Goal: Task Accomplishment & Management: Use online tool/utility

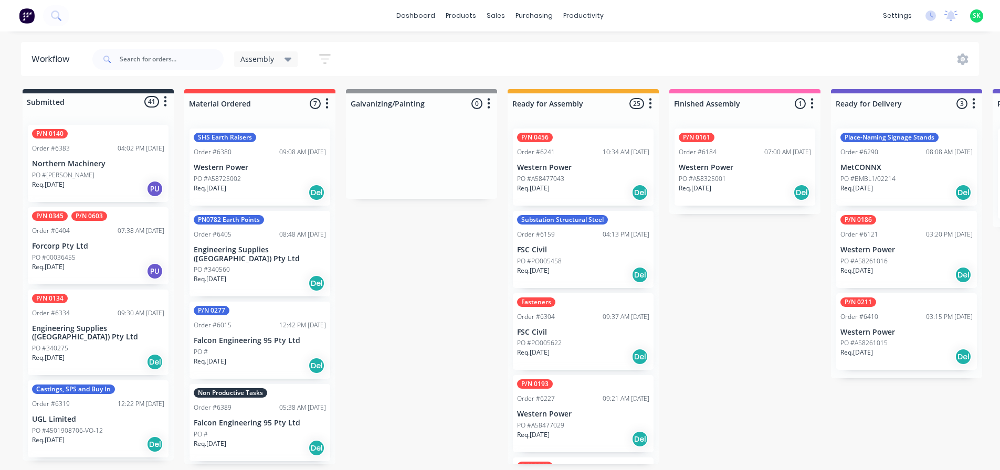
click at [246, 420] on div "Non Productive Tasks Order #6389 05:38 AM [DATE] Falcon Engineering 95 Pty Ltd …" at bounding box center [259, 422] width 141 height 77
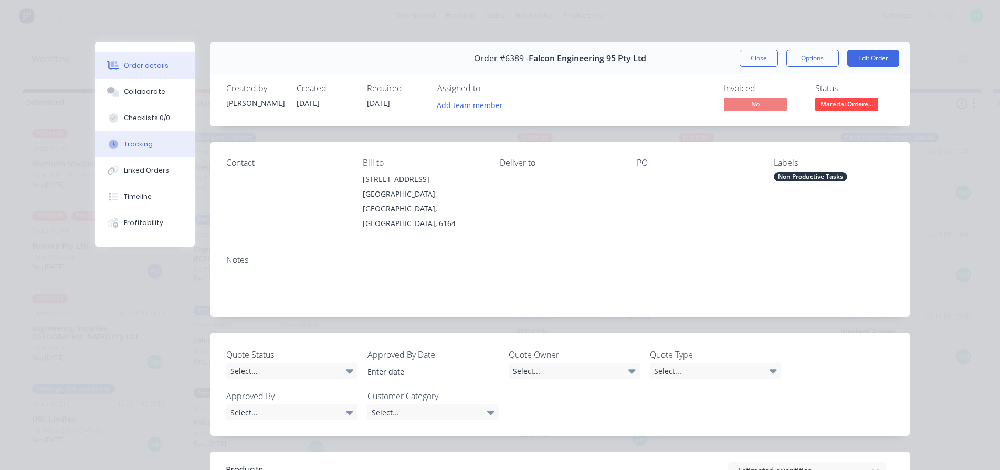
click at [134, 138] on button "Tracking" at bounding box center [145, 144] width 100 height 26
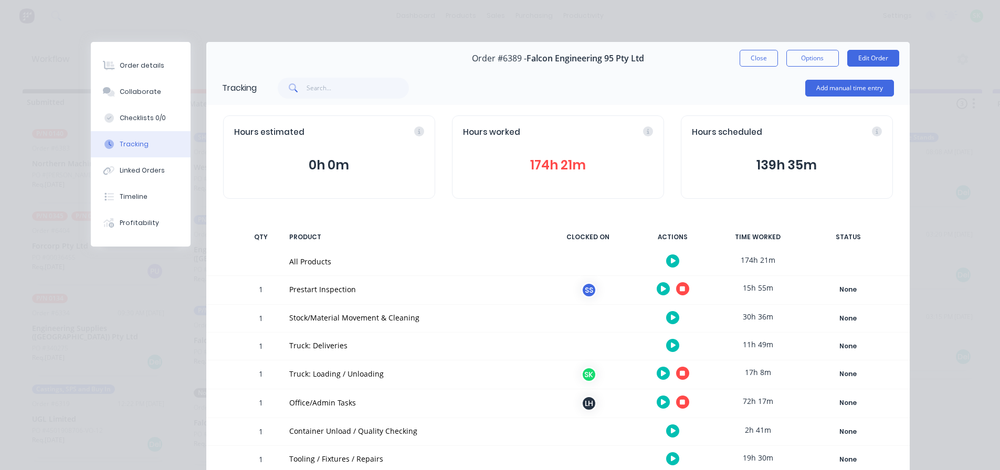
click at [681, 290] on icon "button" at bounding box center [682, 288] width 5 height 5
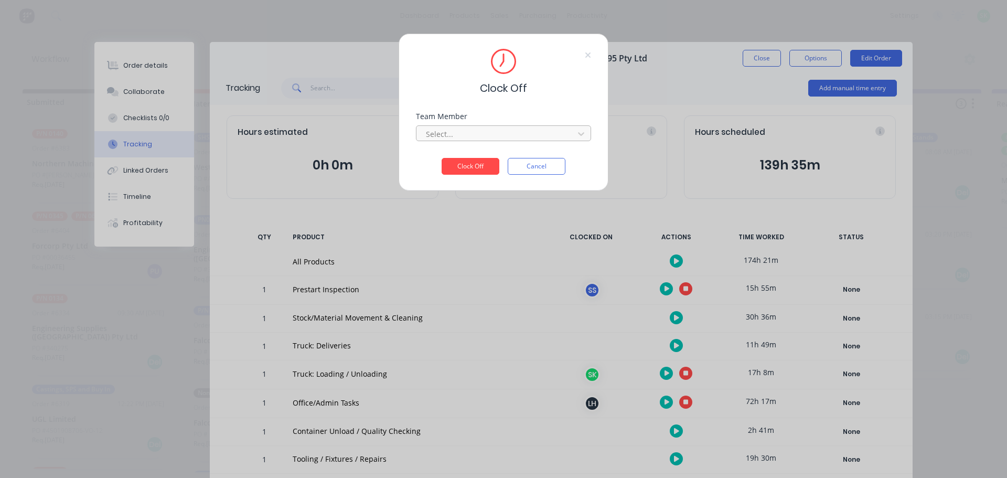
click at [482, 140] on div at bounding box center [497, 134] width 144 height 13
click at [468, 163] on div "[PERSON_NAME]" at bounding box center [503, 156] width 175 height 19
click at [466, 163] on button "Clock Off" at bounding box center [471, 166] width 58 height 17
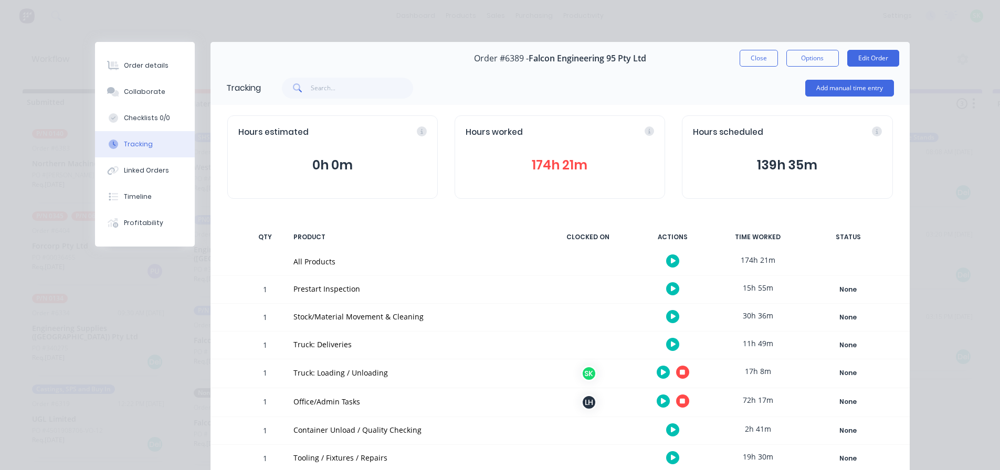
click at [748, 64] on button "Close" at bounding box center [758, 58] width 38 height 17
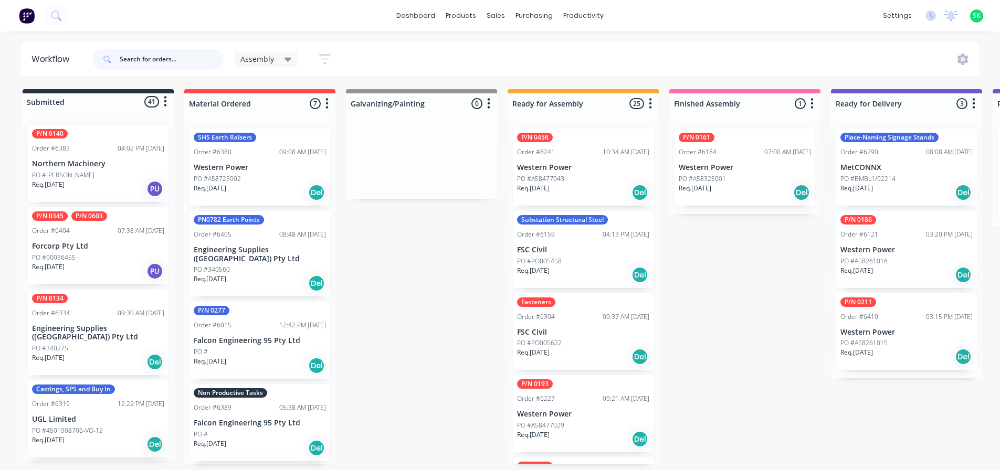
click at [175, 61] on input "text" at bounding box center [172, 59] width 104 height 21
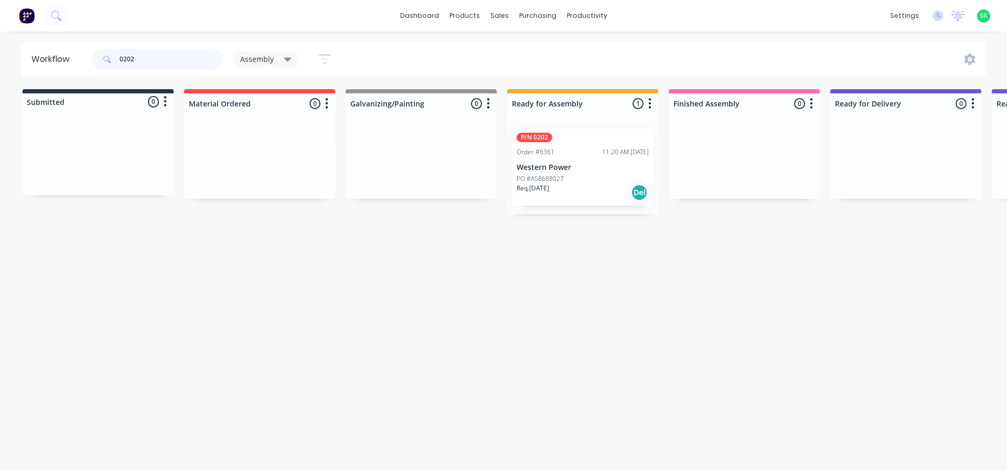
type input "0202"
click at [588, 168] on p "Western Power" at bounding box center [583, 167] width 132 height 9
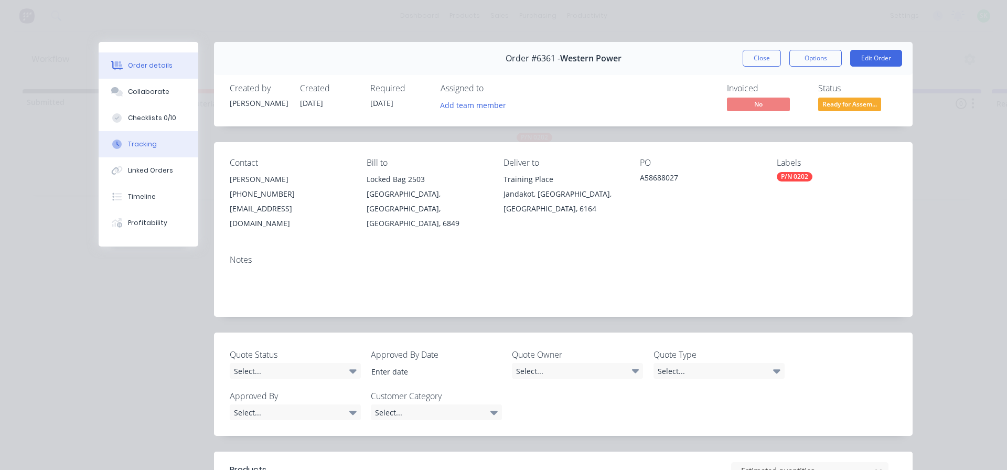
click at [143, 151] on button "Tracking" at bounding box center [149, 144] width 100 height 26
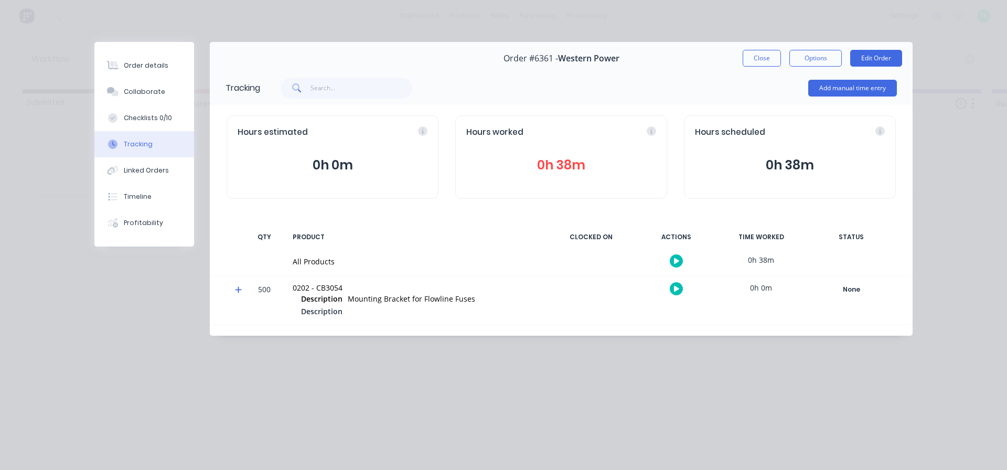
click at [678, 262] on icon "button" at bounding box center [676, 261] width 5 height 6
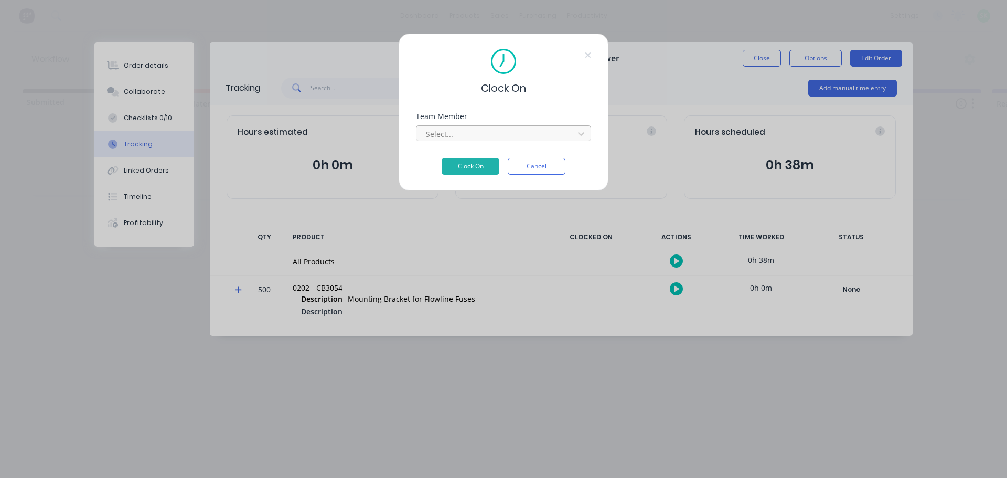
click at [568, 132] on div at bounding box center [497, 134] width 144 height 13
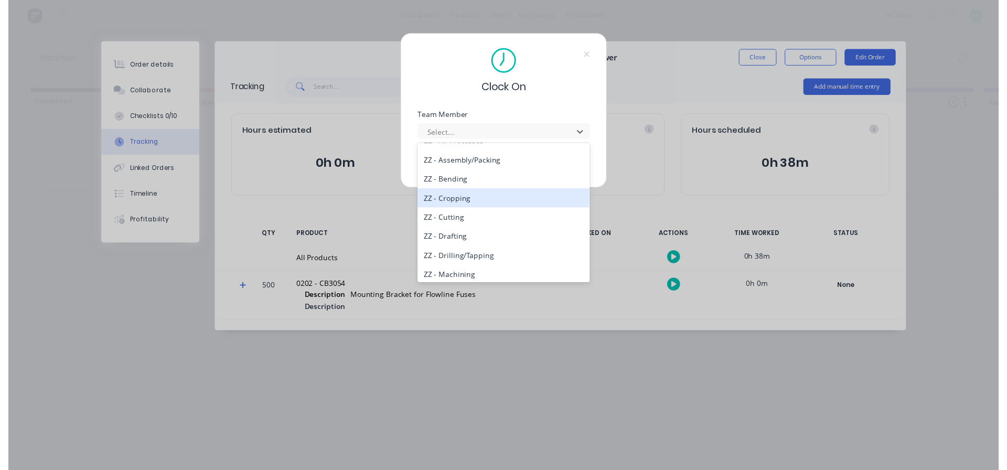
scroll to position [472, 0]
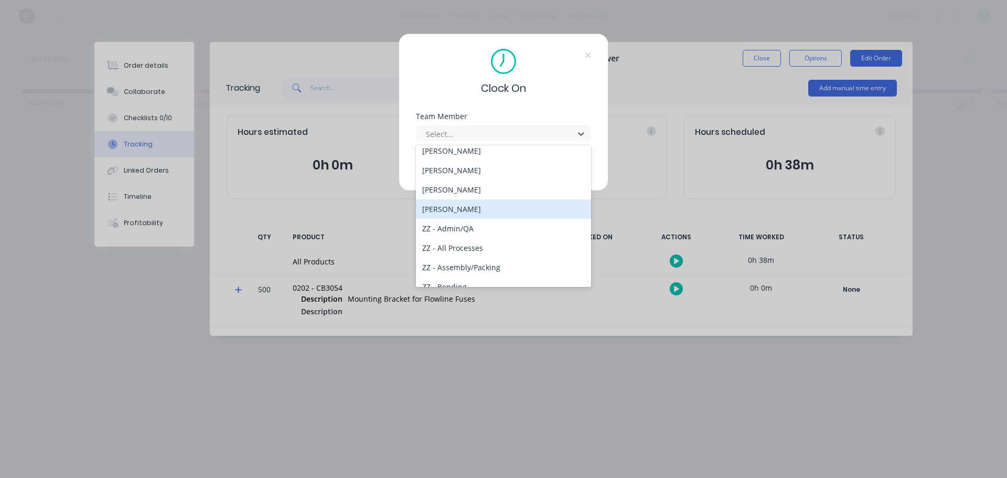
click at [478, 211] on div "[PERSON_NAME]" at bounding box center [503, 208] width 175 height 19
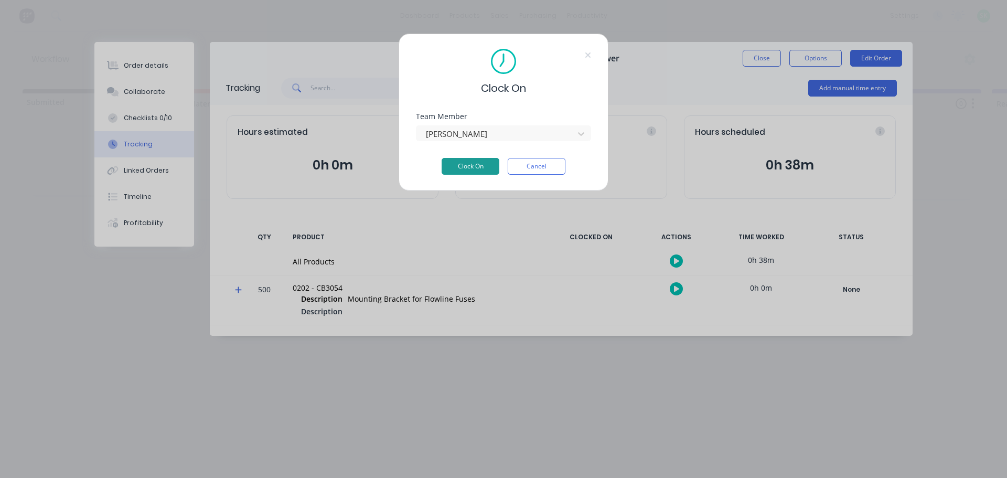
click at [480, 164] on button "Clock On" at bounding box center [471, 166] width 58 height 17
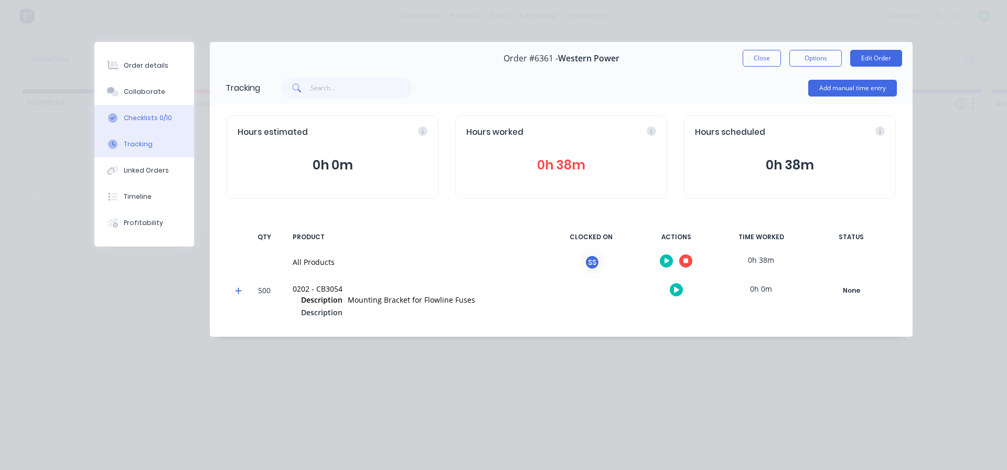
click at [156, 116] on div "Checklists 0/10" at bounding box center [148, 117] width 48 height 9
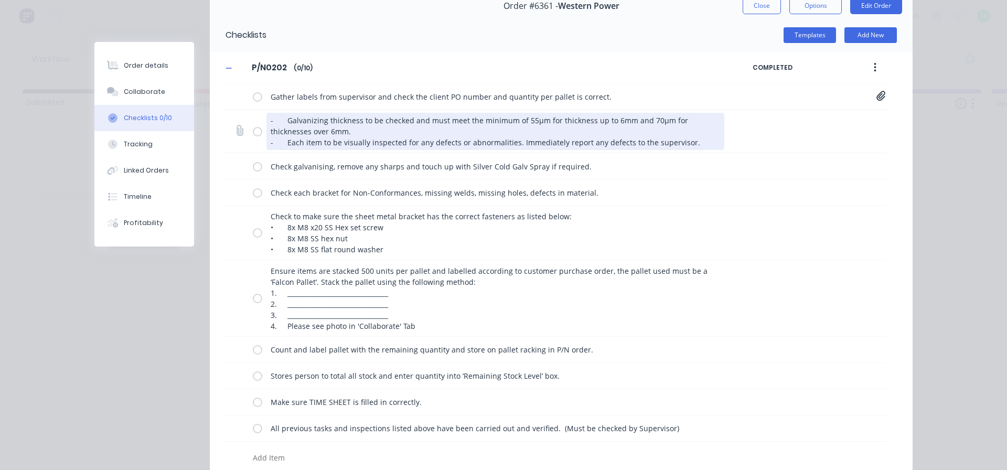
scroll to position [97, 0]
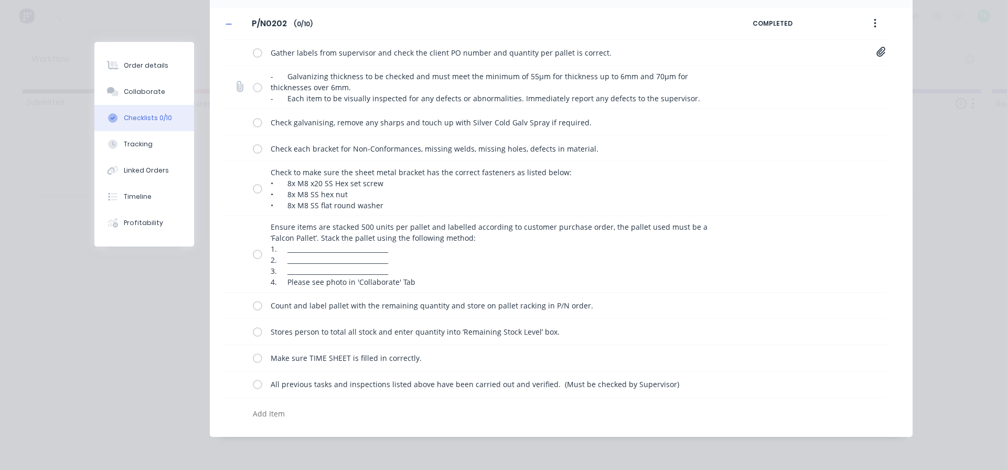
click at [256, 86] on label at bounding box center [257, 87] width 9 height 11
click at [0, 0] on input "checkbox" at bounding box center [0, 0] width 0 height 0
type textarea "x"
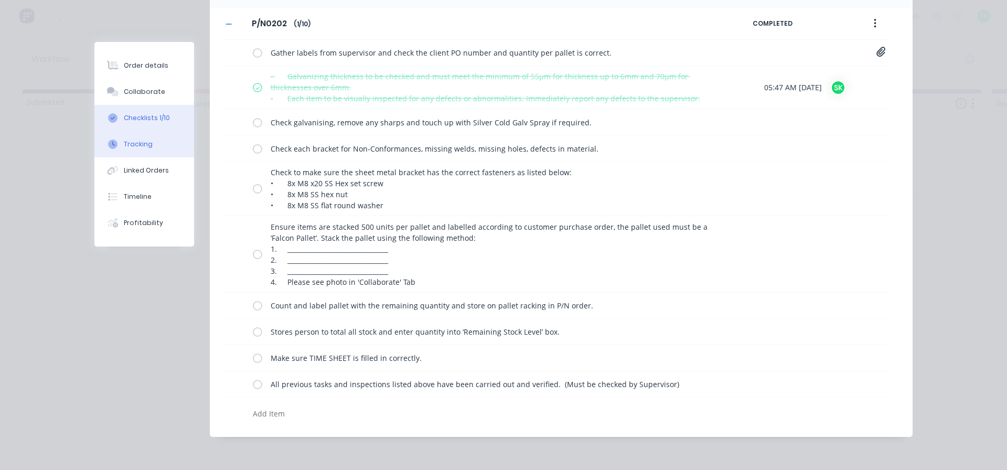
click at [154, 138] on button "Tracking" at bounding box center [144, 144] width 100 height 26
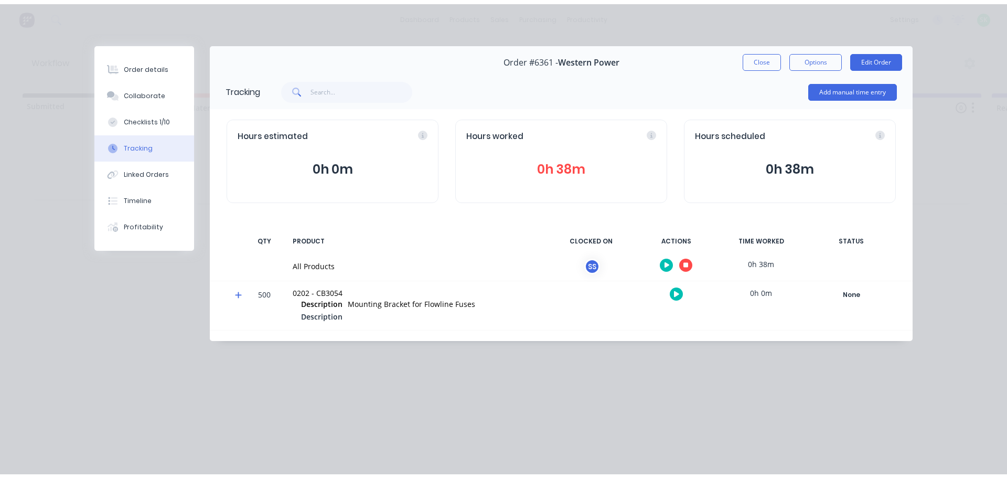
scroll to position [0, 0]
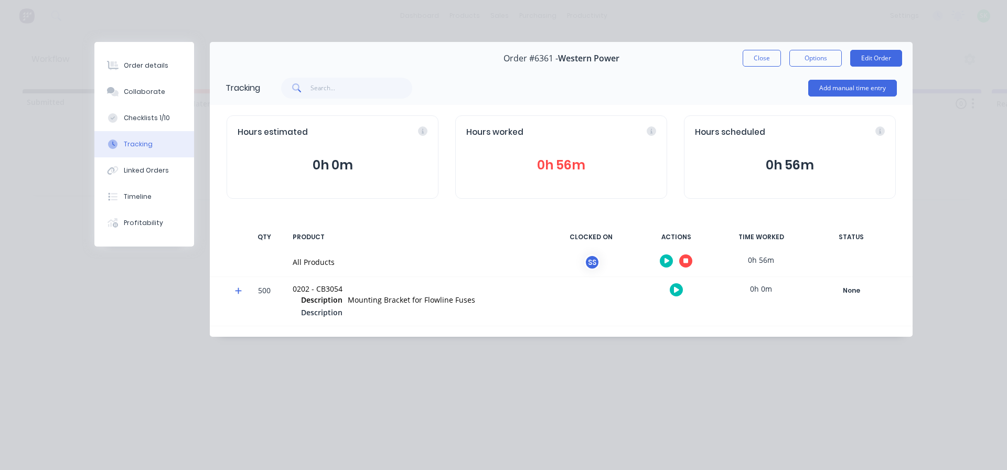
click at [684, 262] on icon "button" at bounding box center [686, 261] width 5 height 5
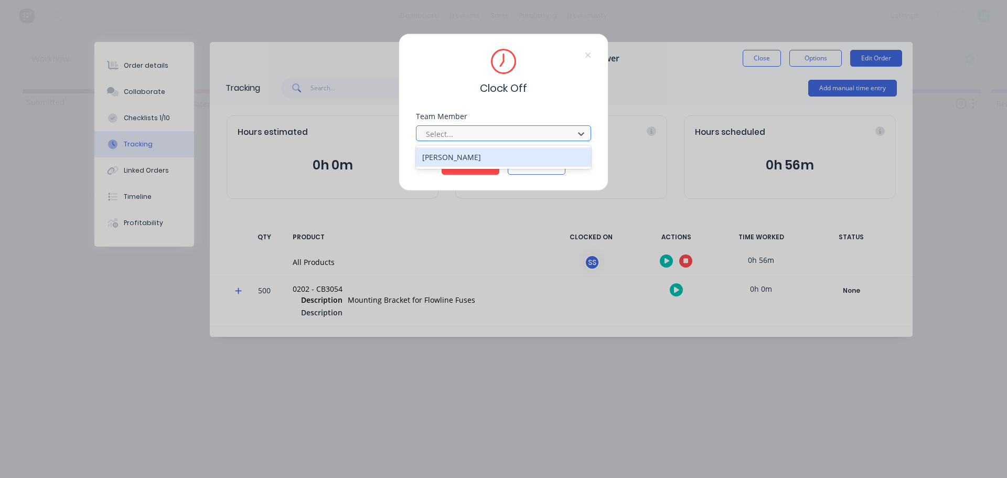
click at [520, 140] on div at bounding box center [497, 134] width 144 height 13
click at [461, 163] on div "[PERSON_NAME]" at bounding box center [503, 156] width 175 height 19
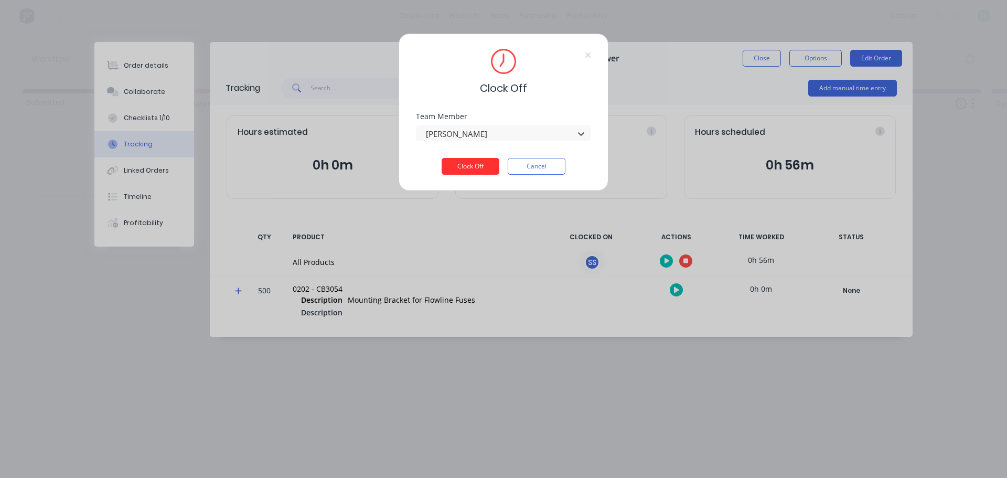
click at [460, 163] on button "Clock Off" at bounding box center [471, 166] width 58 height 17
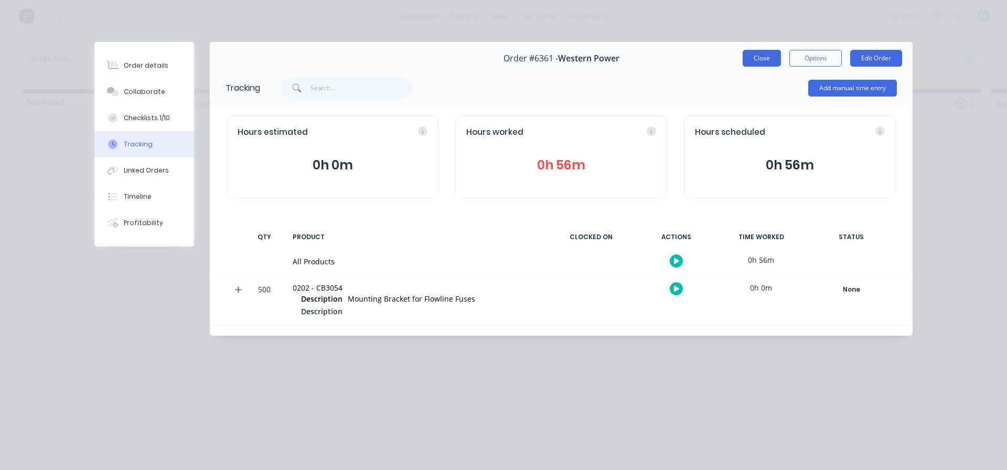
click at [762, 59] on button "Close" at bounding box center [762, 58] width 38 height 17
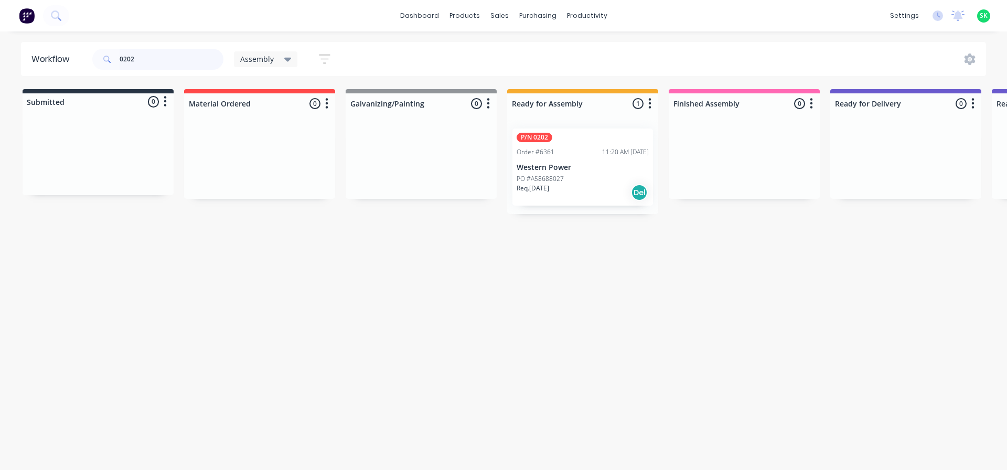
drag, startPoint x: 167, startPoint y: 57, endPoint x: 0, endPoint y: 34, distance: 169.0
click at [0, 34] on div "dashboard products sales purchasing productivity dashboard products Product Cat…" at bounding box center [503, 203] width 1007 height 407
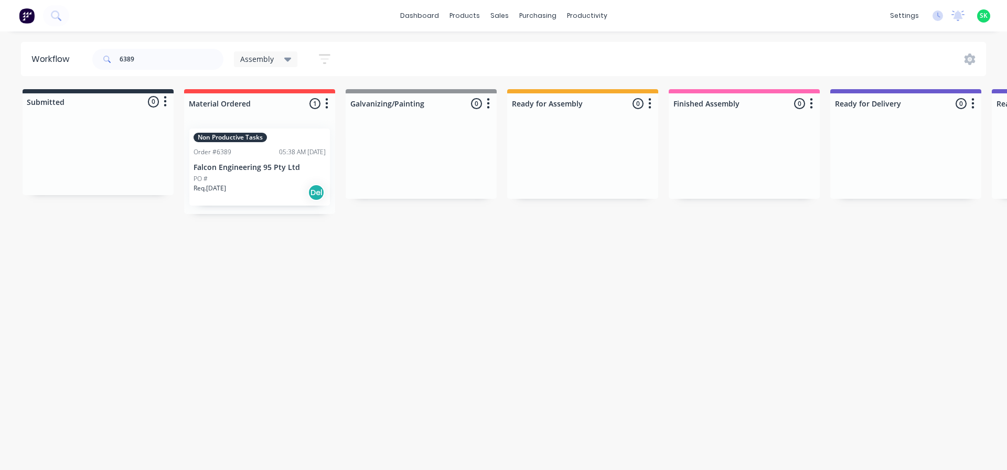
click at [233, 184] on div "Req. 31/10/25 Del" at bounding box center [260, 193] width 132 height 18
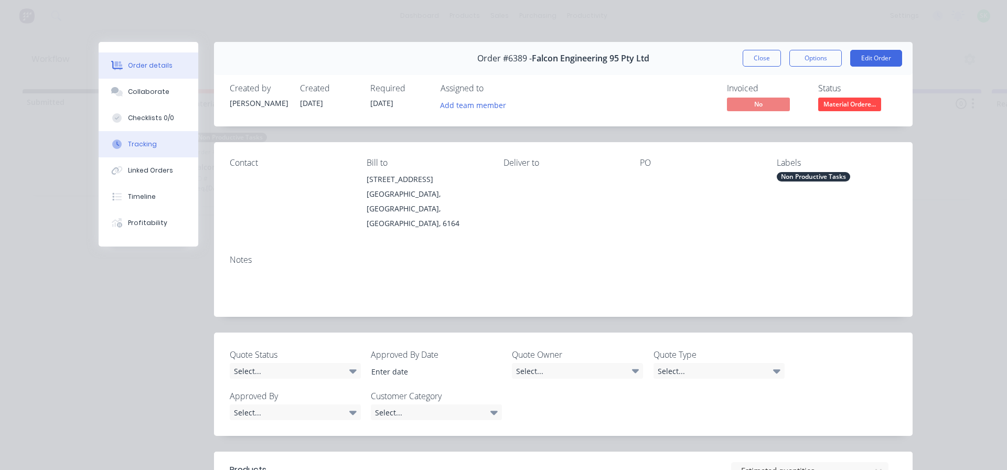
click at [148, 146] on div "Tracking" at bounding box center [142, 144] width 29 height 9
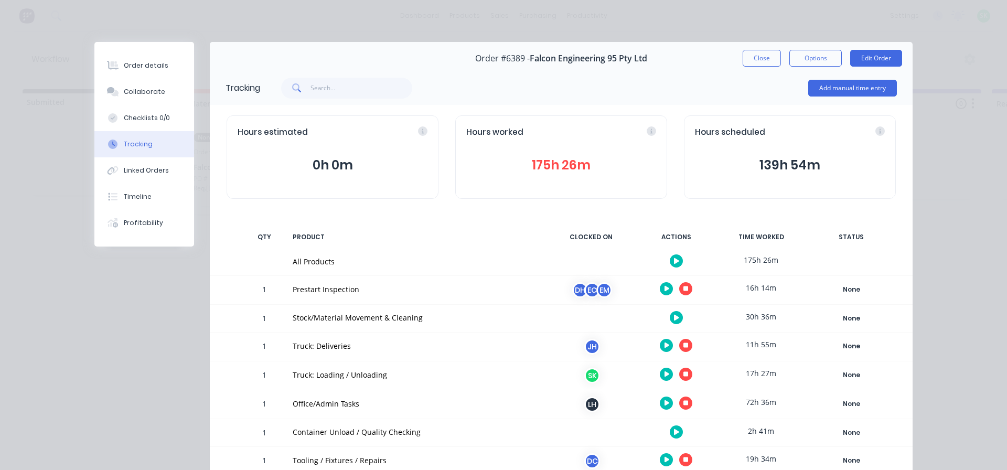
click at [665, 372] on icon "button" at bounding box center [667, 375] width 5 height 6
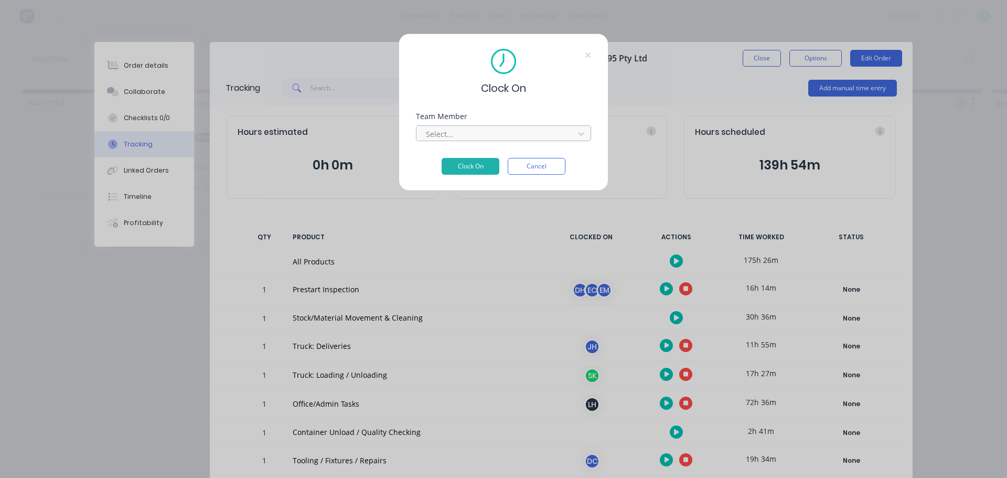
click at [495, 140] on div at bounding box center [497, 134] width 144 height 13
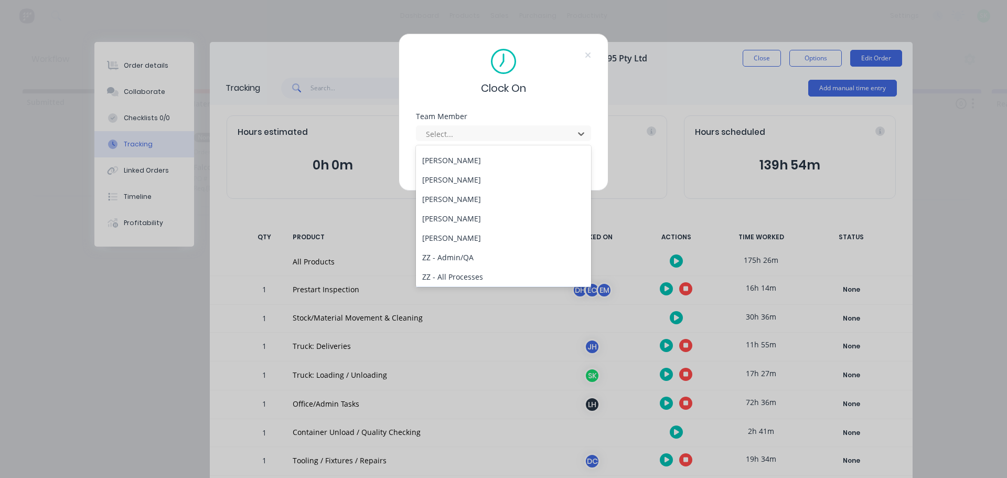
scroll to position [420, 0]
click at [458, 247] on div "[PERSON_NAME]" at bounding box center [503, 241] width 175 height 19
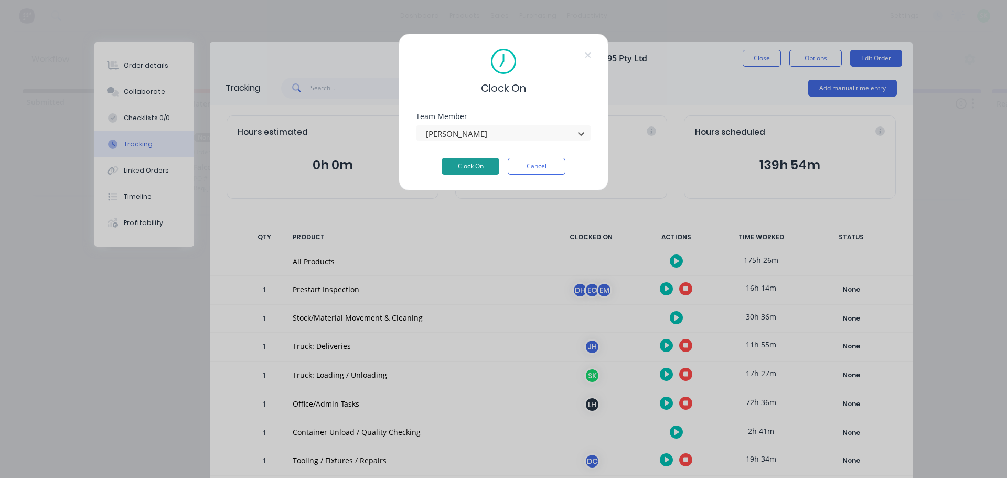
click at [468, 158] on button "Clock On" at bounding box center [471, 166] width 58 height 17
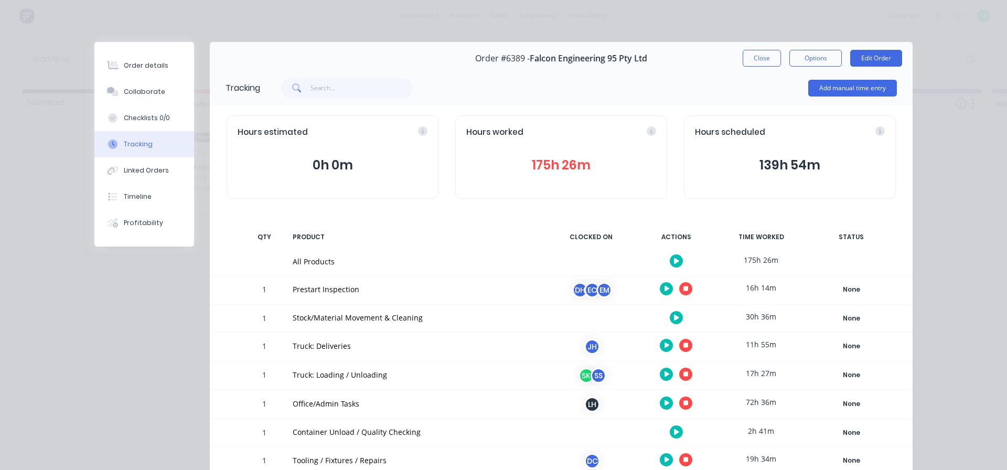
click at [684, 377] on icon "button" at bounding box center [686, 374] width 5 height 5
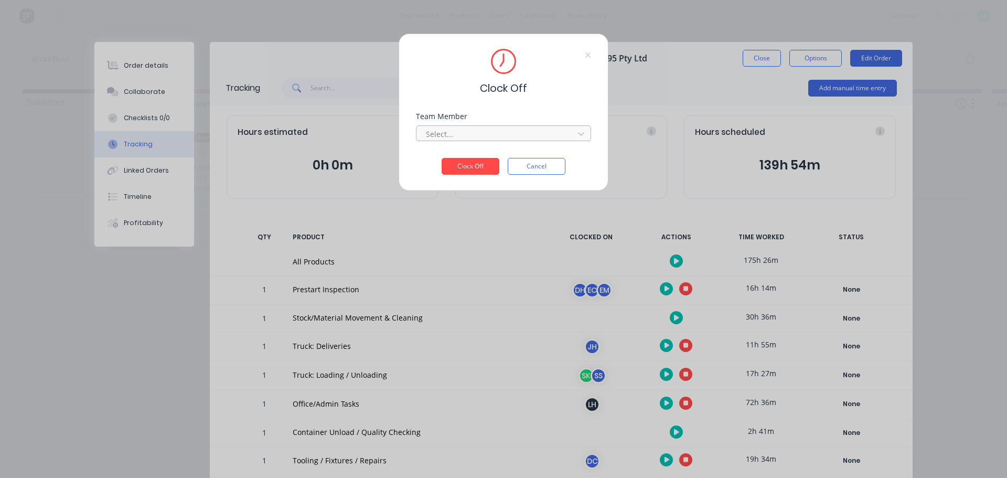
click at [507, 138] on div at bounding box center [497, 134] width 144 height 13
click at [466, 180] on div "[PERSON_NAME]" at bounding box center [503, 176] width 175 height 19
click at [478, 166] on button "Clock Off" at bounding box center [471, 166] width 58 height 17
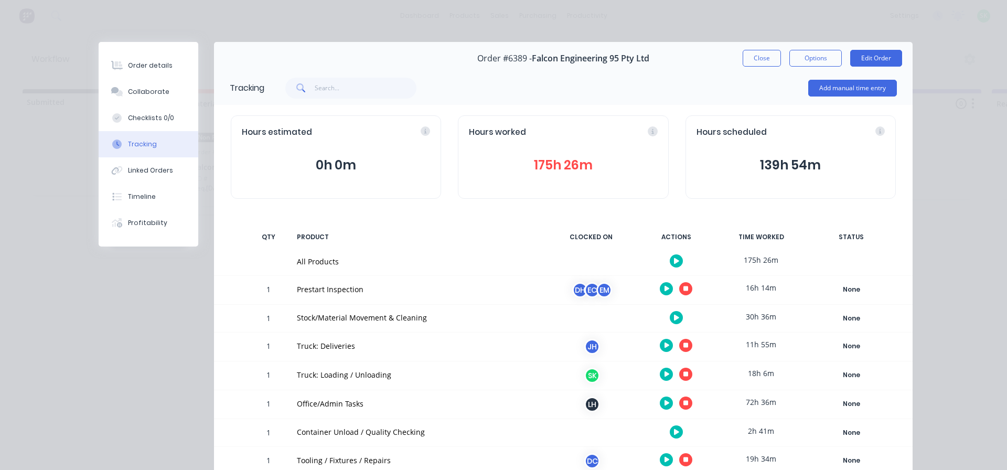
click at [665, 345] on icon "button" at bounding box center [667, 346] width 5 height 6
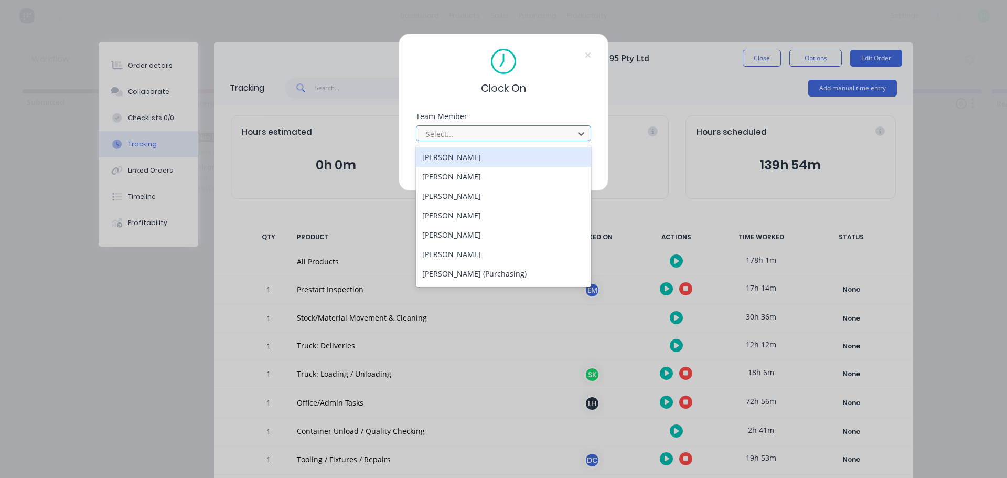
click at [527, 130] on div at bounding box center [497, 134] width 144 height 13
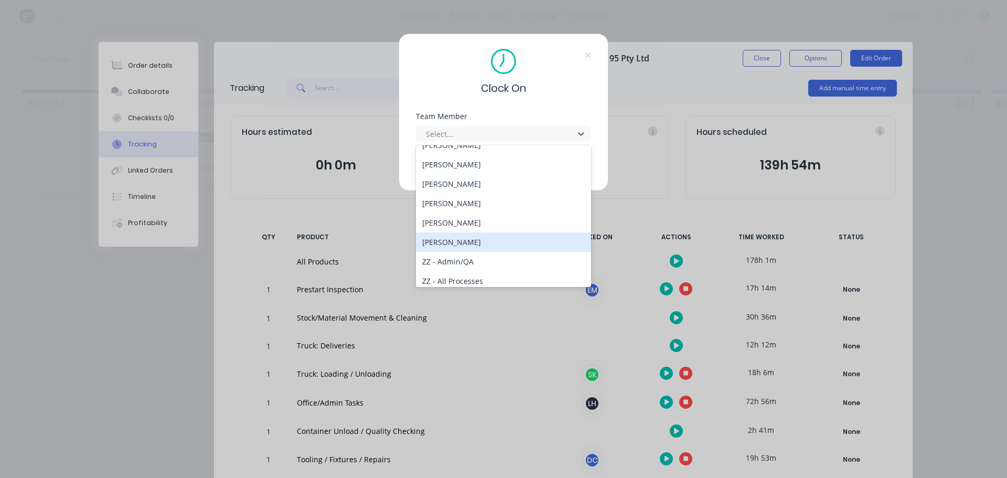
click at [442, 243] on div "[PERSON_NAME]" at bounding box center [503, 241] width 175 height 19
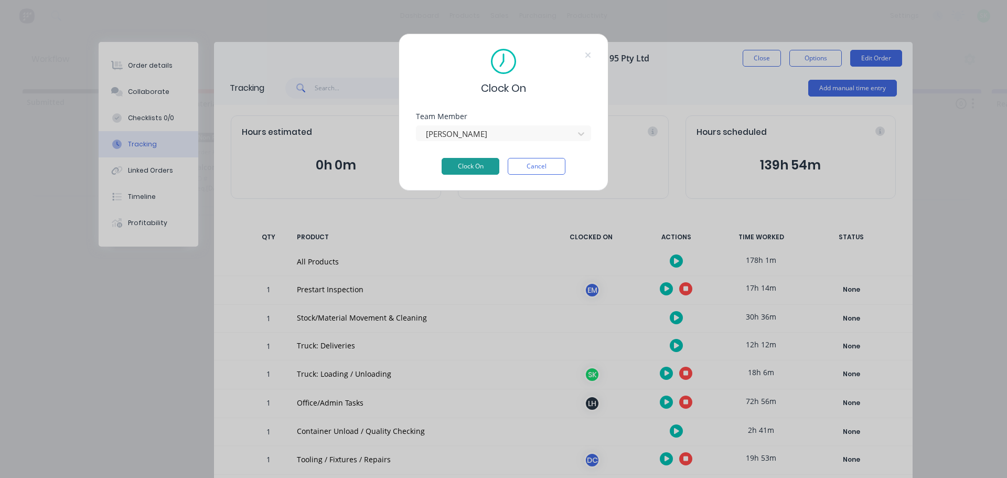
click at [464, 169] on button "Clock On" at bounding box center [471, 166] width 58 height 17
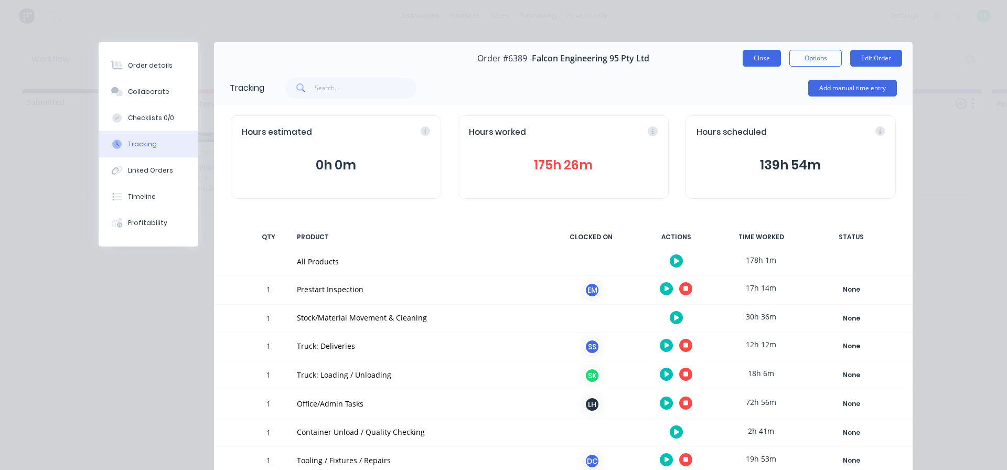
click at [763, 59] on button "Close" at bounding box center [762, 58] width 38 height 17
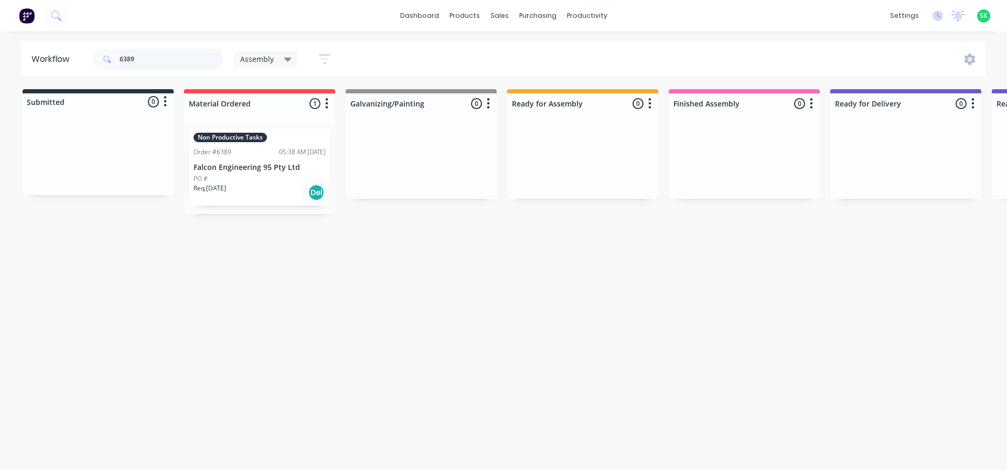
drag, startPoint x: 158, startPoint y: 65, endPoint x: 0, endPoint y: 16, distance: 165.2
click at [0, 16] on div "dashboard products sales purchasing productivity dashboard products Product Cat…" at bounding box center [503, 203] width 1007 height 407
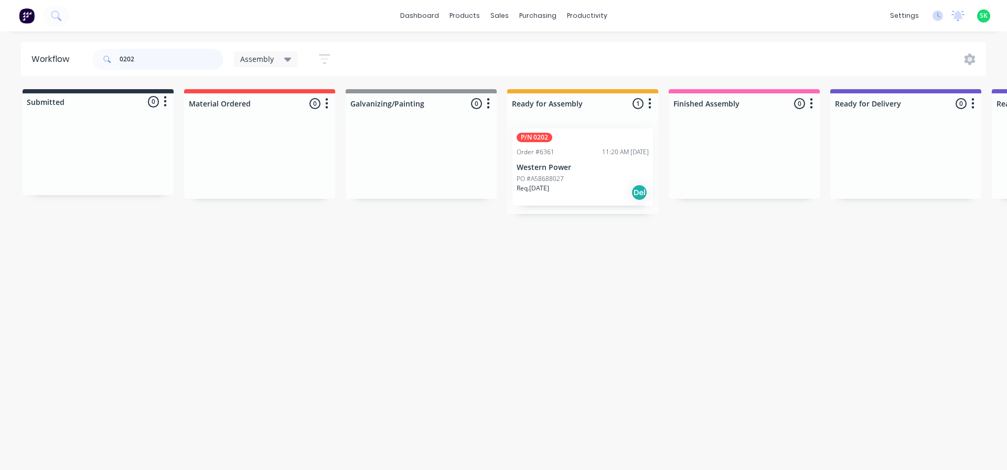
type input "0202"
click at [565, 182] on div "PO #A58688027" at bounding box center [583, 178] width 132 height 9
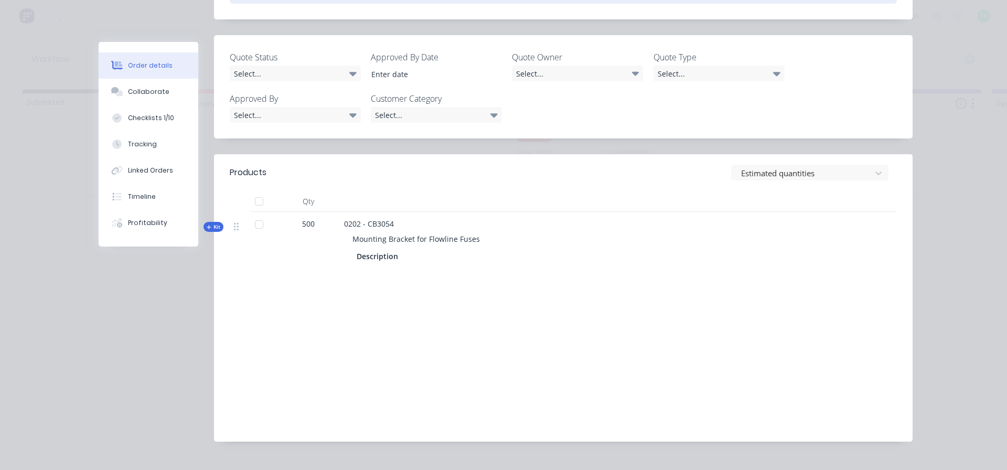
scroll to position [303, 0]
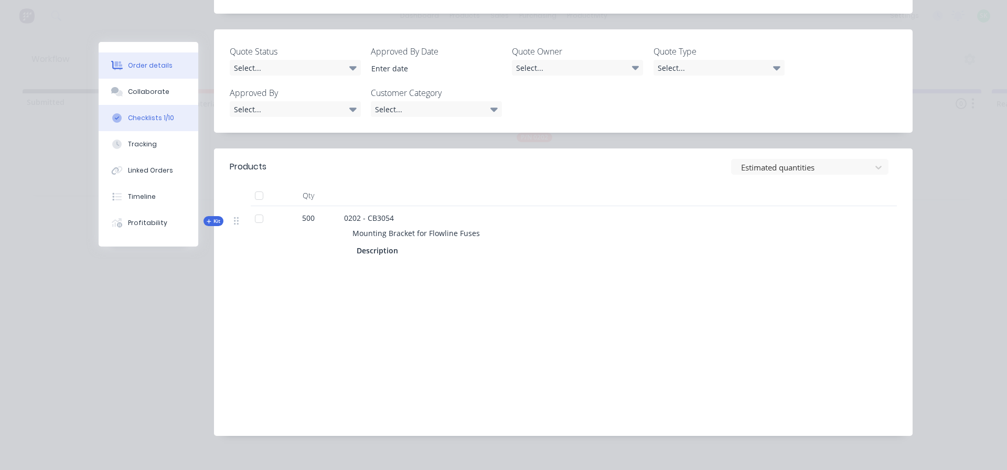
click at [160, 116] on div "Checklists 1/10" at bounding box center [151, 117] width 46 height 9
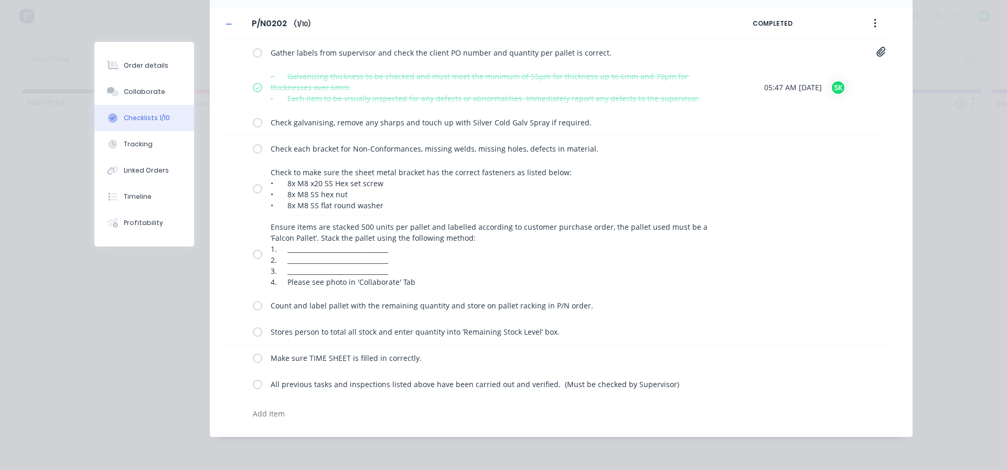
scroll to position [97, 0]
click at [253, 52] on label at bounding box center [257, 52] width 9 height 11
click at [0, 0] on input "checkbox" at bounding box center [0, 0] width 0 height 0
type textarea "x"
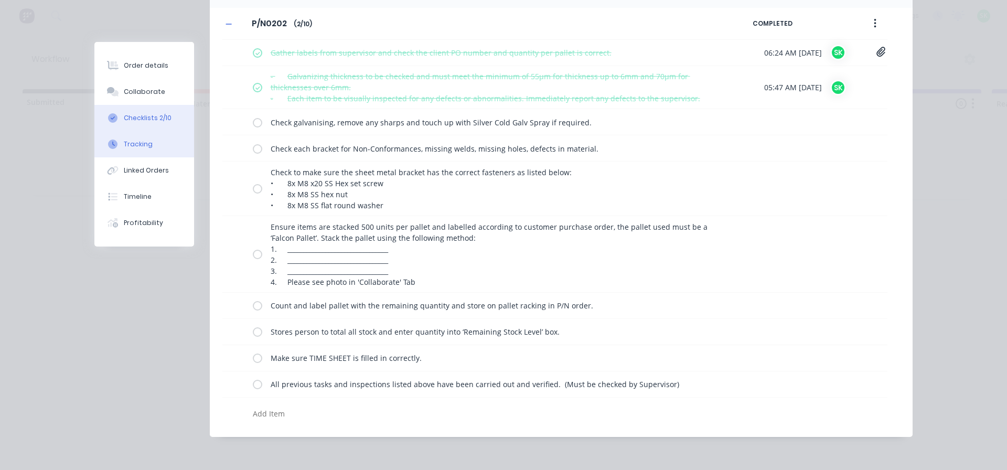
click at [146, 145] on div "Tracking" at bounding box center [138, 144] width 29 height 9
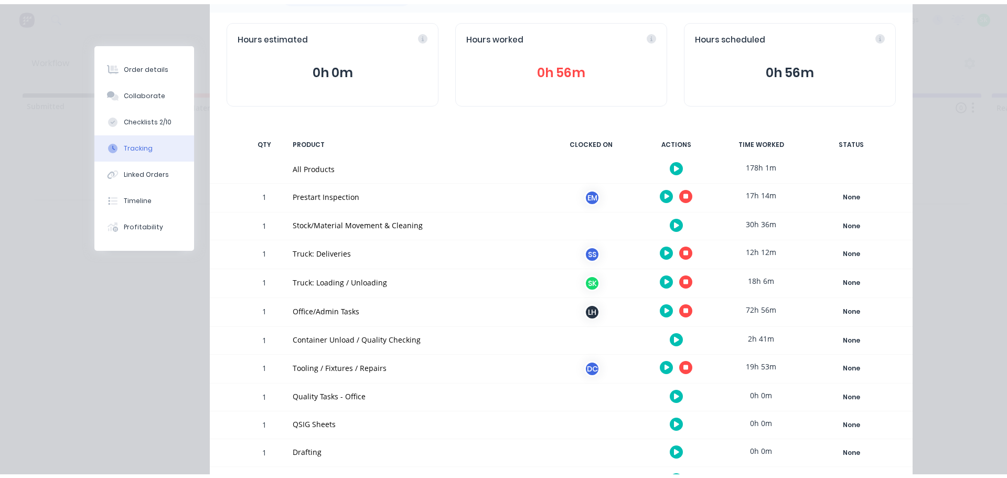
scroll to position [0, 0]
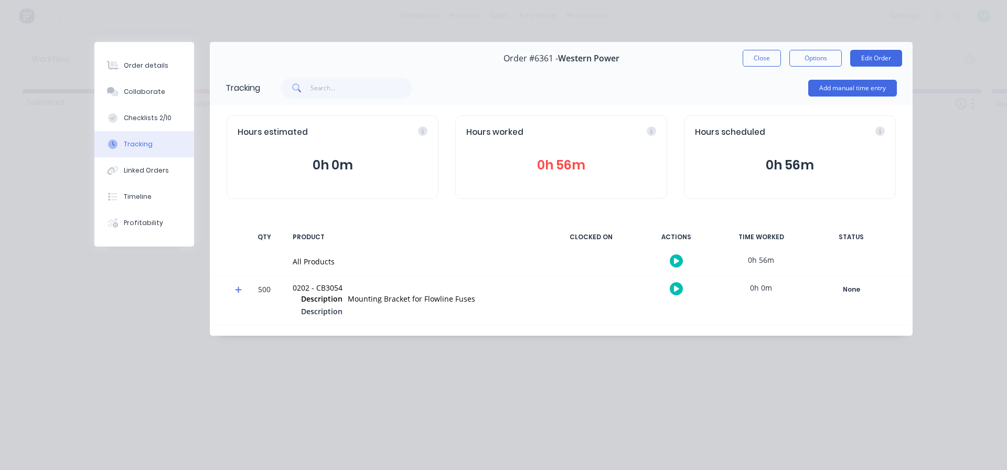
click at [676, 260] on icon "button" at bounding box center [676, 261] width 5 height 6
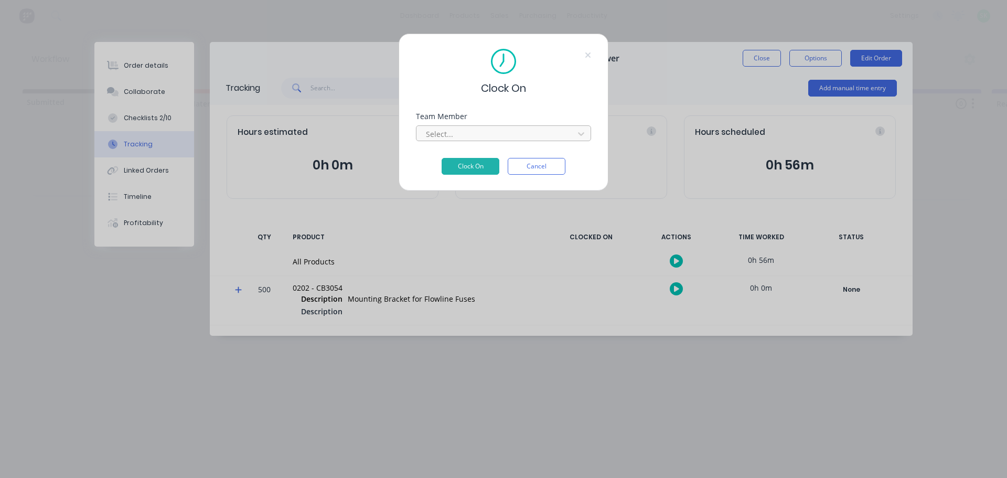
click at [552, 137] on div at bounding box center [497, 134] width 144 height 13
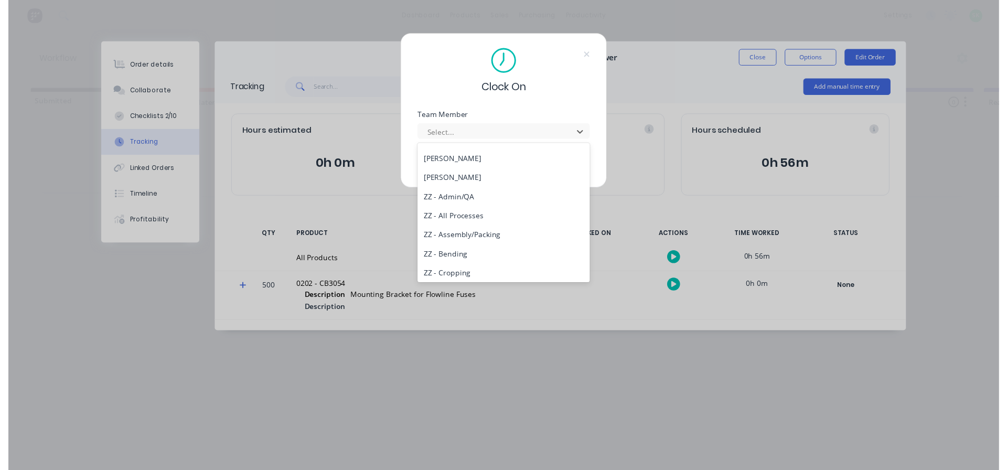
scroll to position [525, 0]
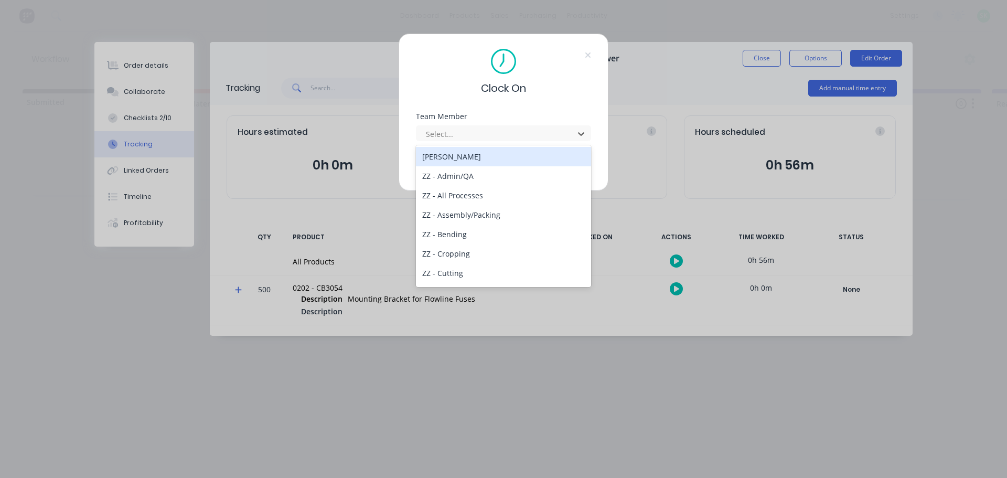
click at [489, 154] on div "[PERSON_NAME]" at bounding box center [503, 156] width 175 height 19
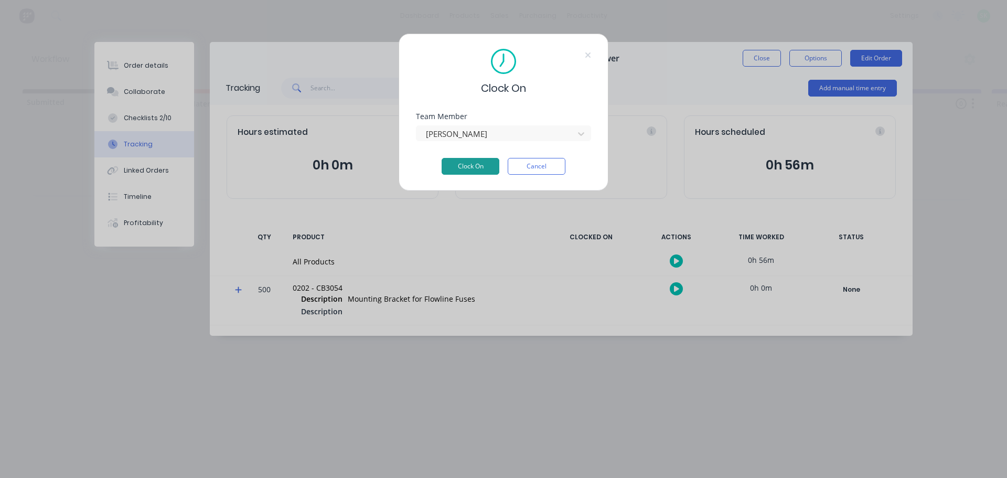
click at [466, 170] on button "Clock On" at bounding box center [471, 166] width 58 height 17
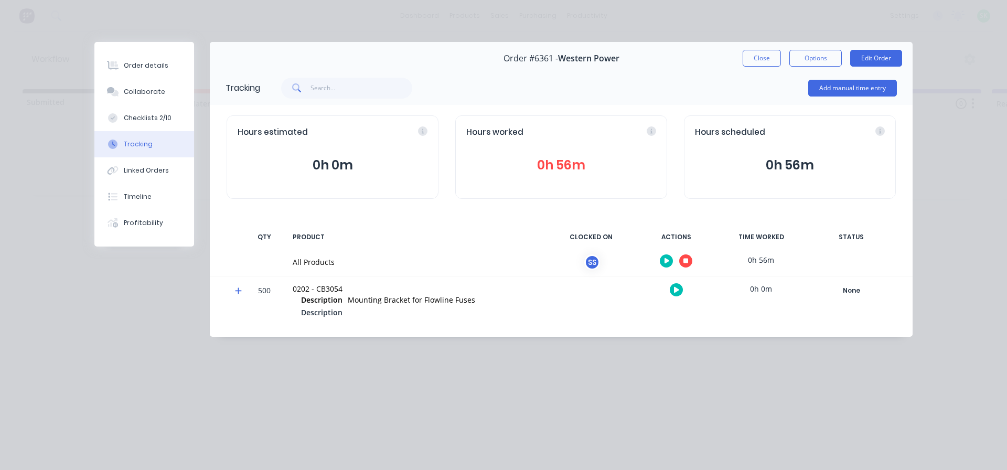
click at [685, 259] on icon "button" at bounding box center [686, 261] width 5 height 5
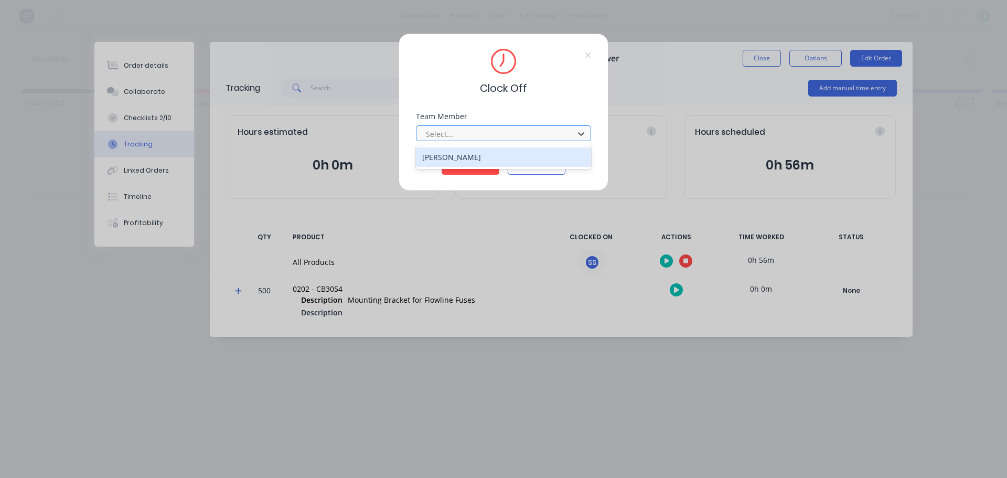
click at [524, 133] on div at bounding box center [497, 134] width 144 height 13
click at [508, 152] on div "[PERSON_NAME]" at bounding box center [503, 156] width 175 height 19
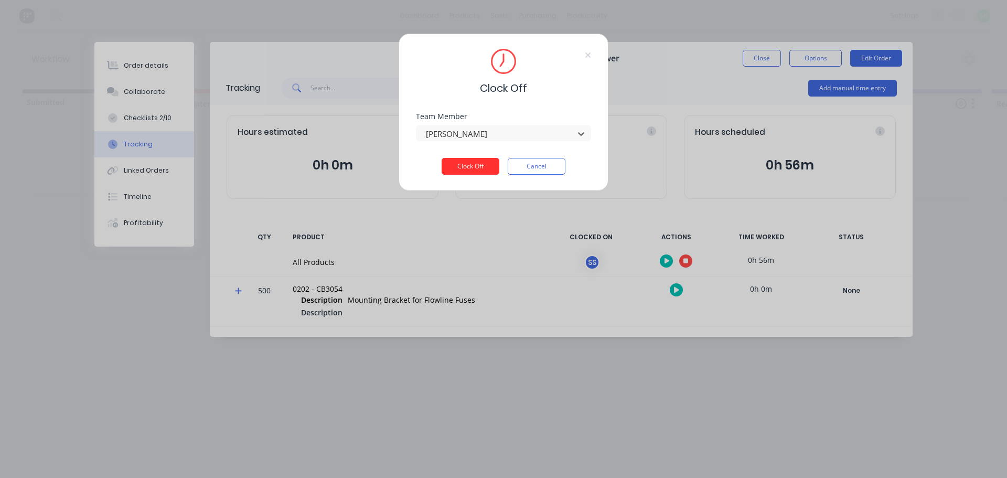
click at [481, 164] on button "Clock Off" at bounding box center [471, 166] width 58 height 17
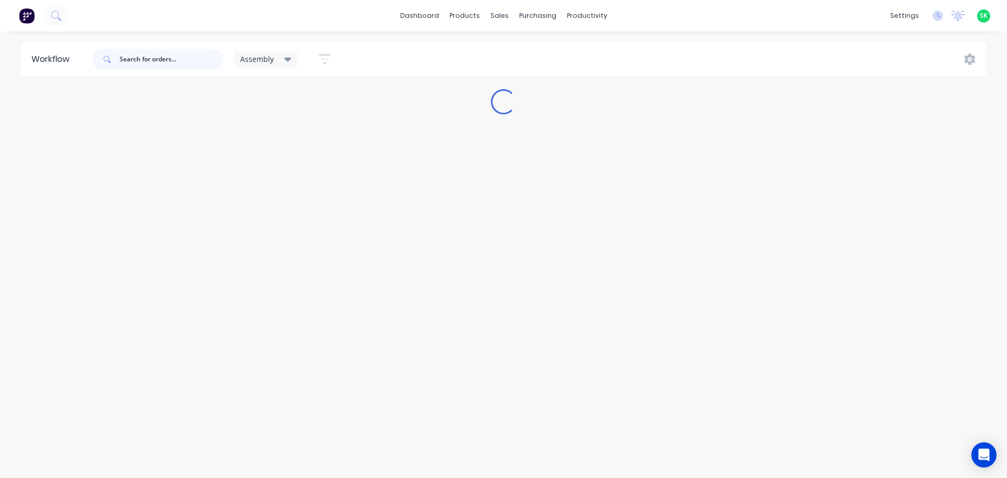
click at [134, 58] on input "text" at bounding box center [172, 59] width 104 height 21
type input "6389"
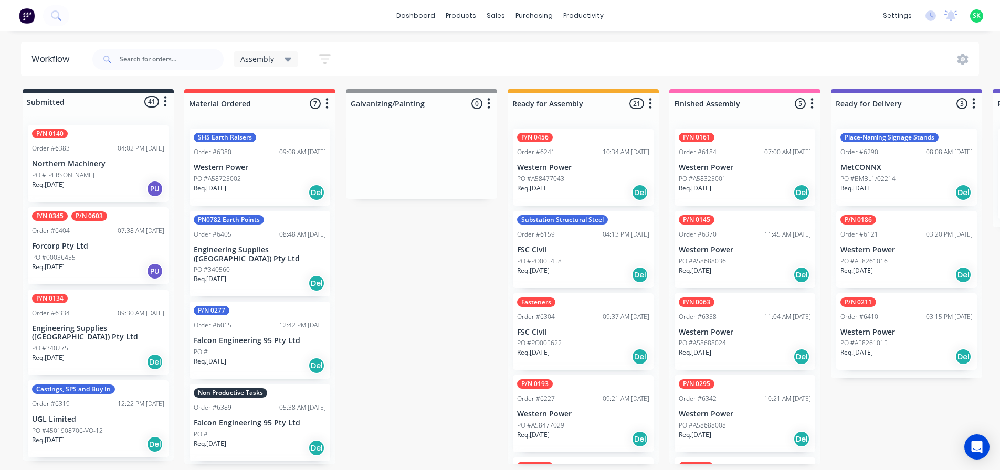
click at [256, 405] on div "Non Productive Tasks Order #6389 05:38 AM [DATE] Falcon Engineering 95 Pty Ltd …" at bounding box center [259, 422] width 141 height 77
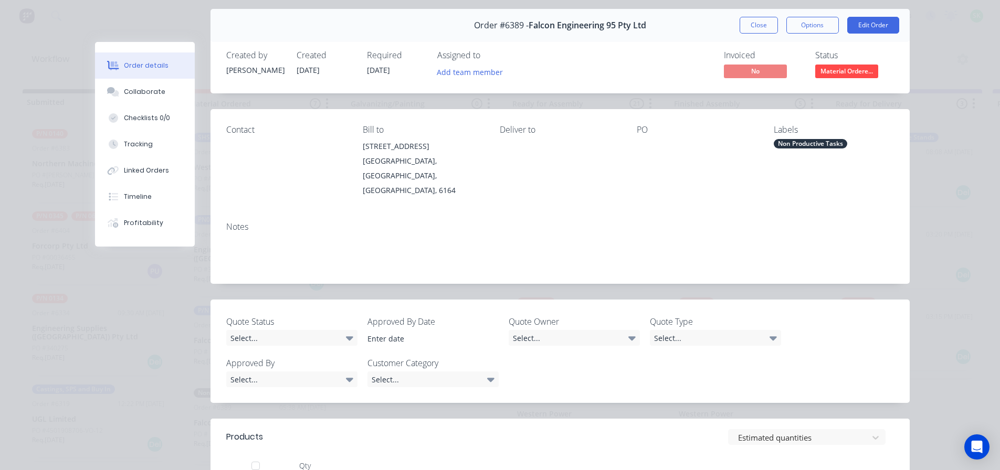
scroll to position [157, 0]
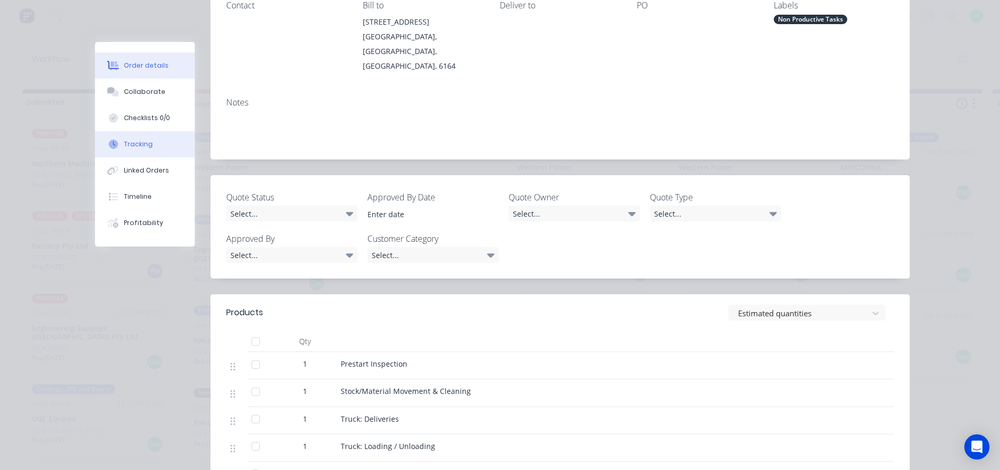
click at [146, 141] on div "Tracking" at bounding box center [138, 144] width 29 height 9
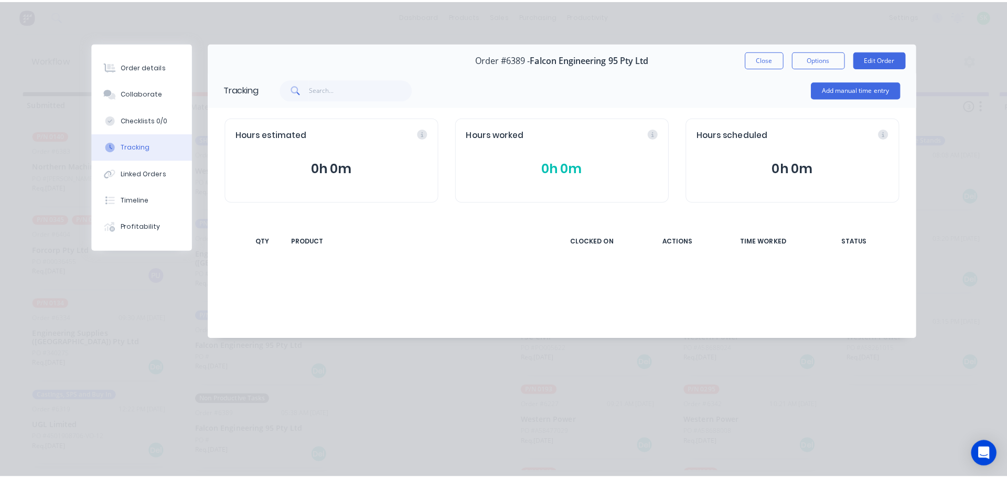
scroll to position [0, 0]
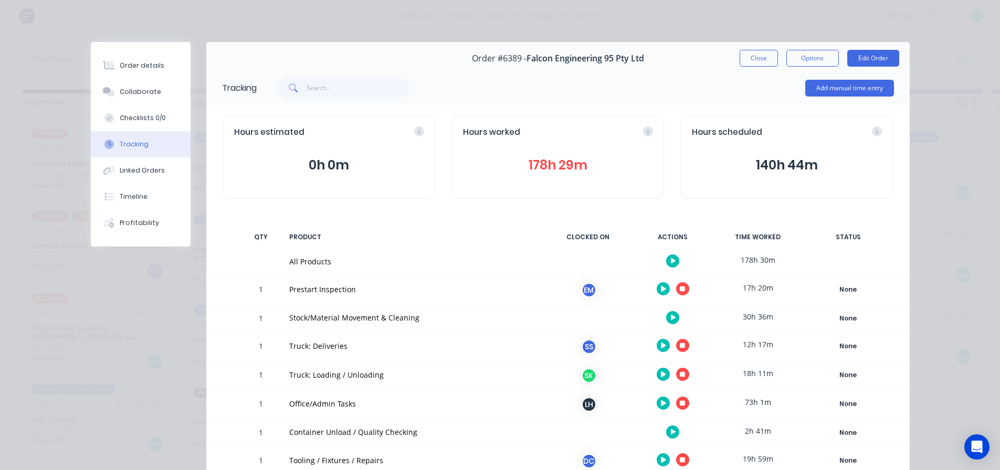
click at [680, 346] on icon "button" at bounding box center [682, 345] width 5 height 5
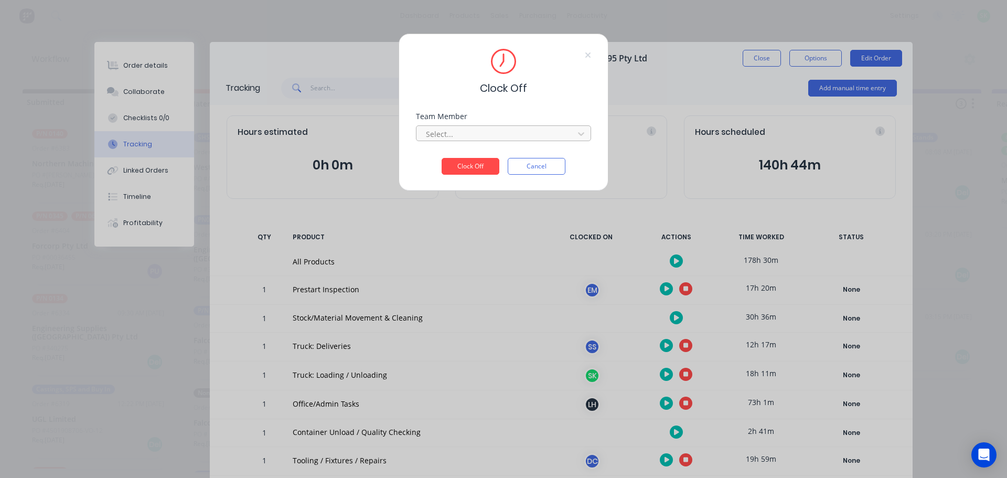
click at [518, 141] on div "Select..." at bounding box center [497, 134] width 150 height 16
click at [494, 160] on div "[PERSON_NAME]" at bounding box center [503, 156] width 175 height 19
click at [486, 162] on button "Clock Off" at bounding box center [471, 166] width 58 height 17
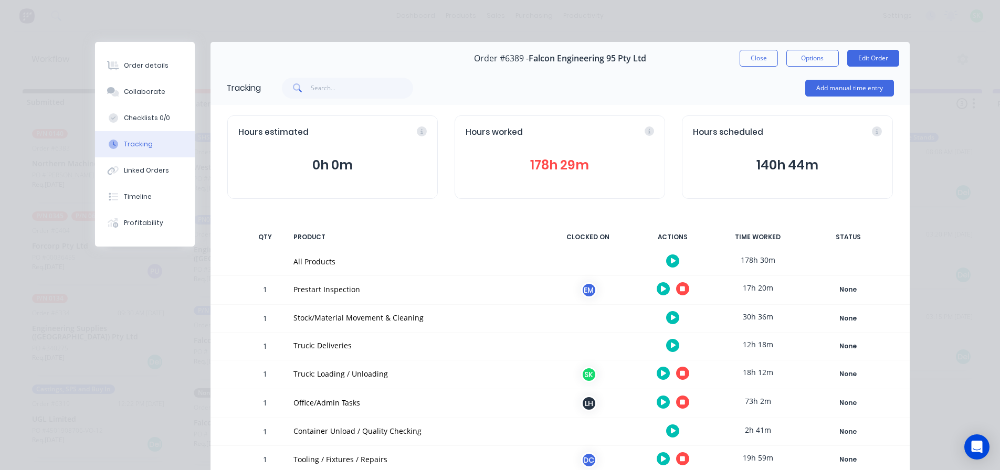
click at [666, 349] on button "button" at bounding box center [672, 345] width 13 height 13
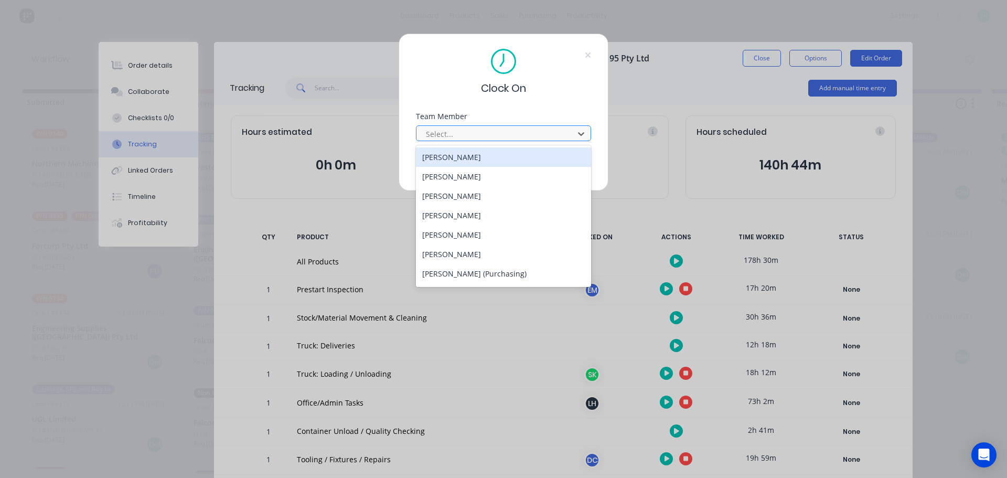
click at [525, 140] on div at bounding box center [497, 134] width 144 height 13
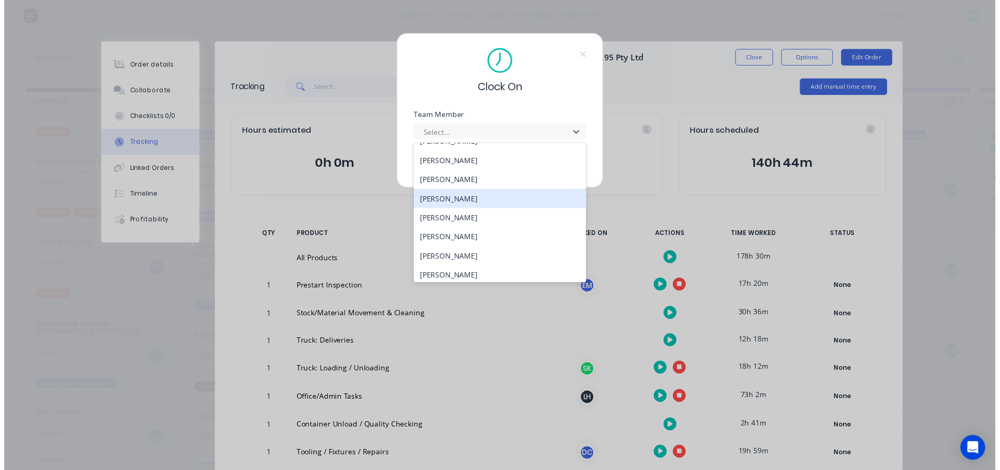
scroll to position [420, 0]
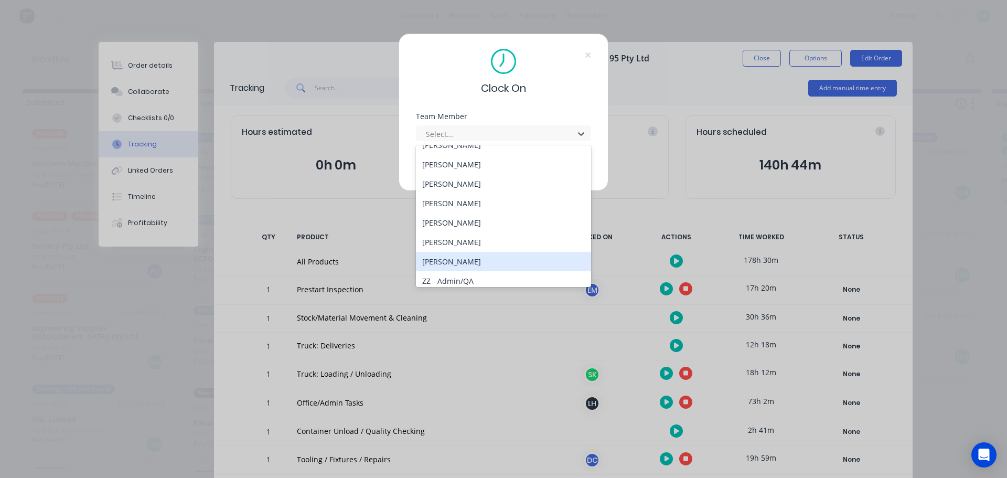
click at [499, 267] on div "[PERSON_NAME]" at bounding box center [503, 261] width 175 height 19
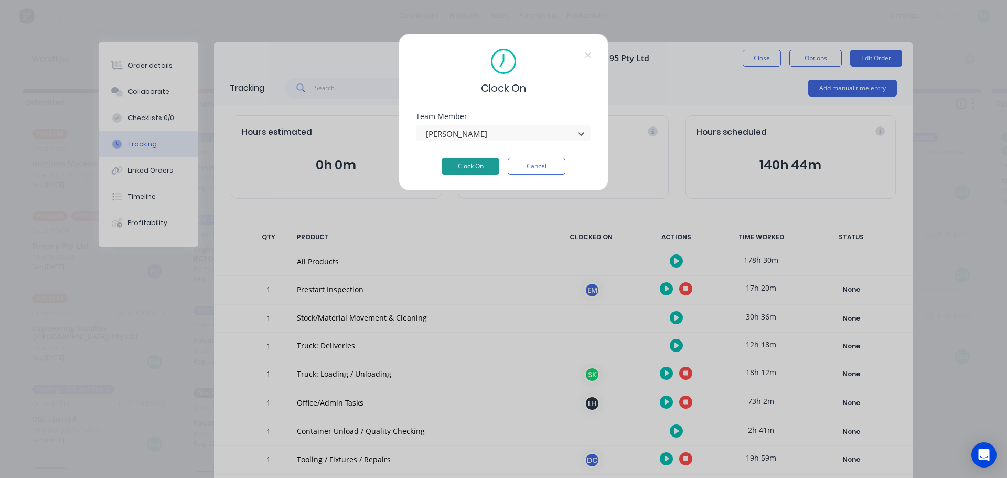
click at [491, 164] on button "Clock On" at bounding box center [471, 166] width 58 height 17
